Goal: Find specific page/section: Find specific page/section

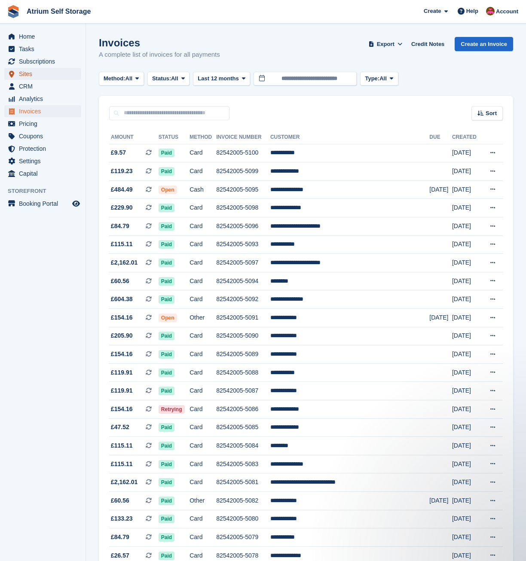
click at [33, 75] on span "Sites" at bounding box center [45, 74] width 52 height 12
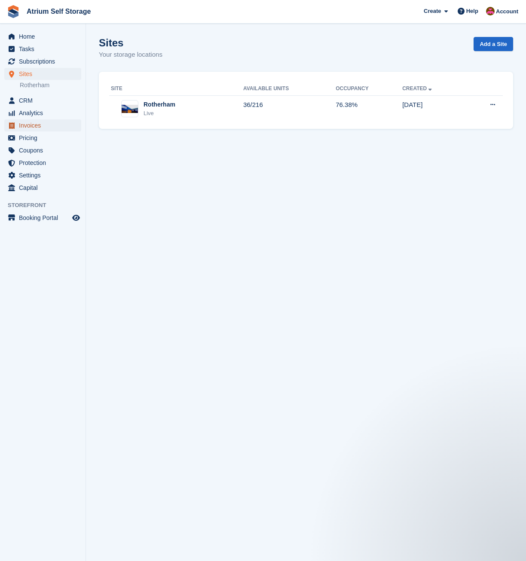
click at [21, 124] on span "Invoices" at bounding box center [45, 125] width 52 height 12
